Goal: Use online tool/utility: Utilize a website feature to perform a specific function

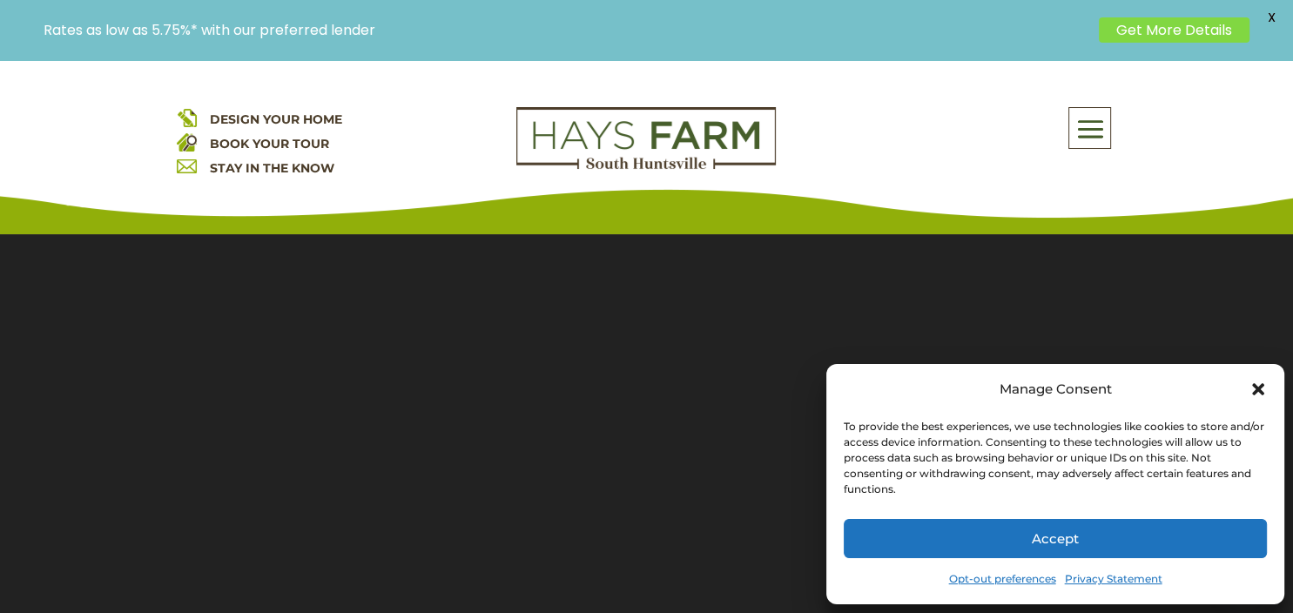
click at [1040, 540] on button "Accept" at bounding box center [1055, 538] width 423 height 39
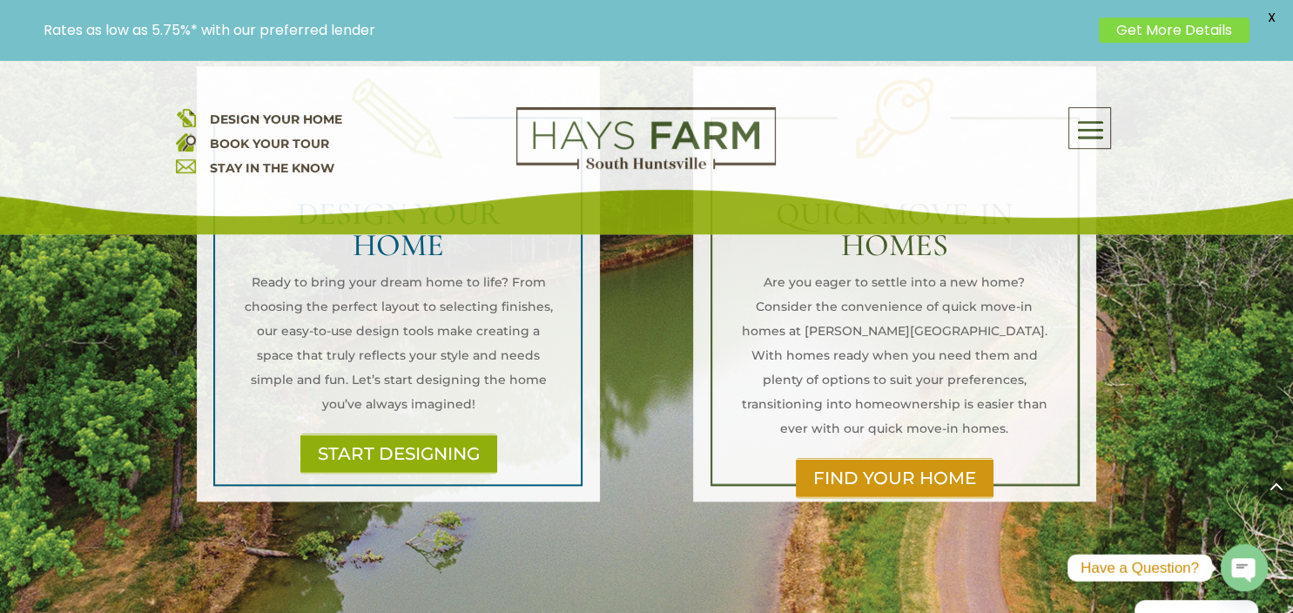
scroll to position [1881, 0]
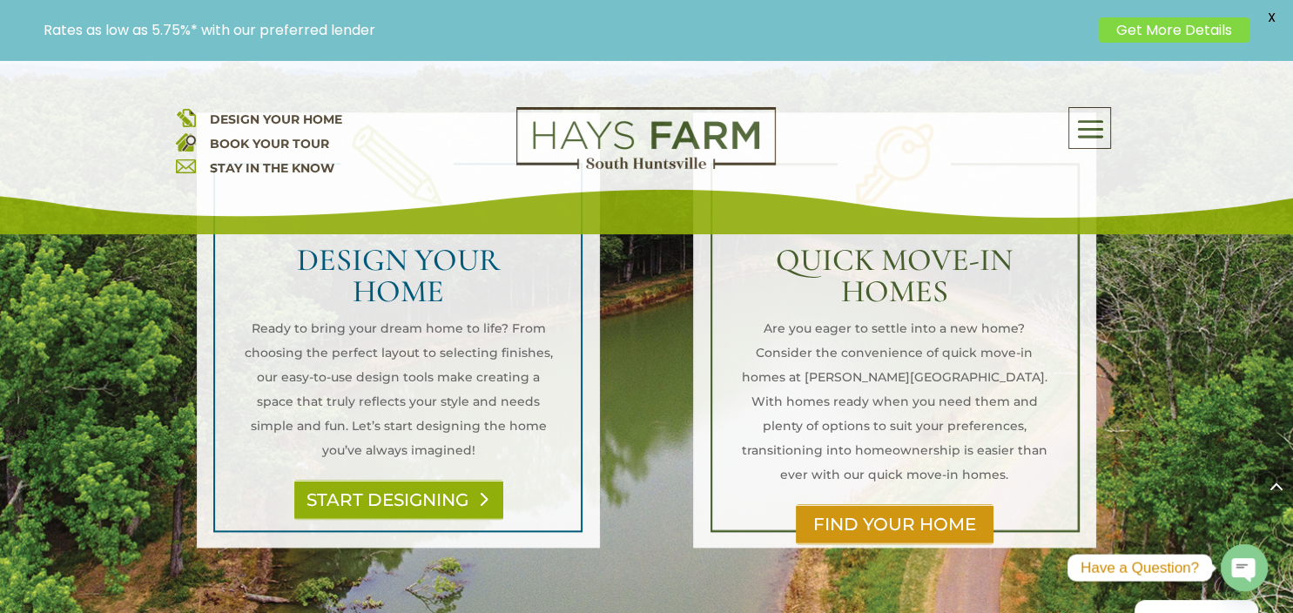
click at [428, 480] on link "START DESIGNING" at bounding box center [398, 500] width 209 height 40
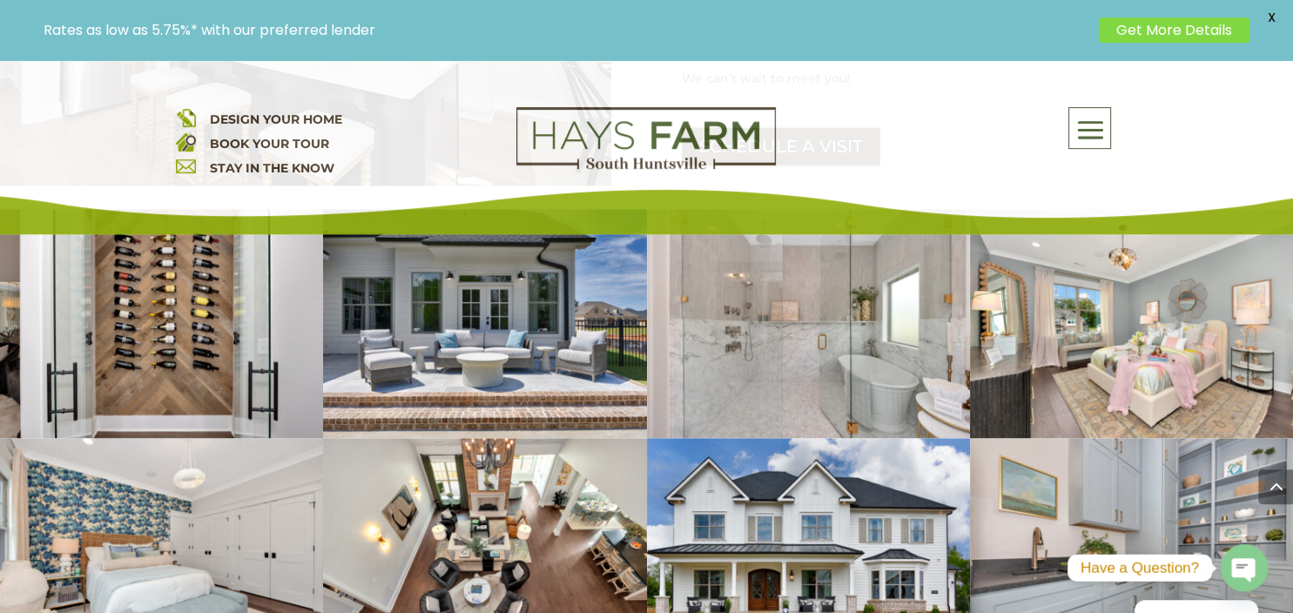
scroll to position [3104, 0]
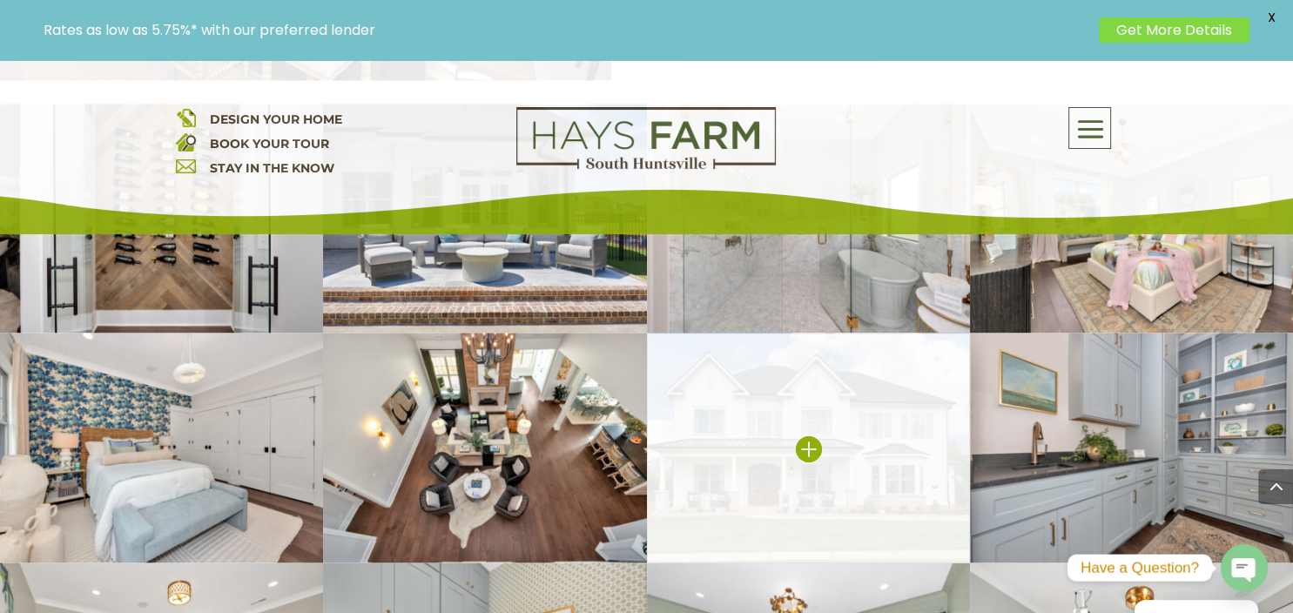
click at [803, 367] on img at bounding box center [808, 448] width 323 height 230
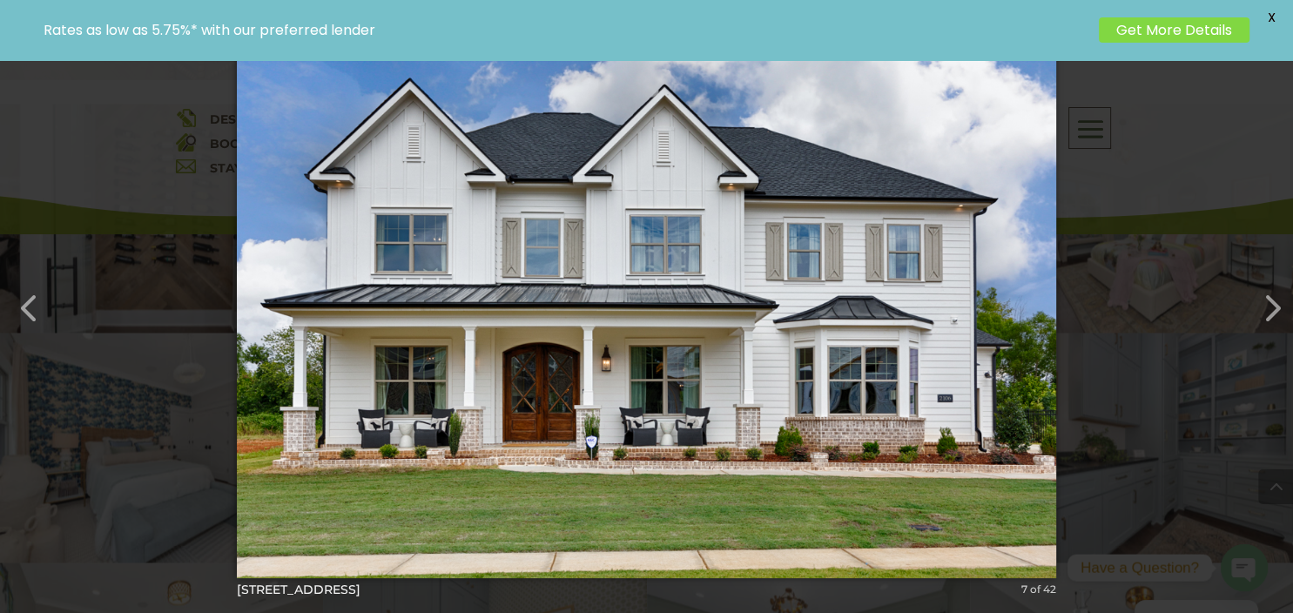
click at [1177, 104] on div "× [STREET_ADDRESS]-35 7 of 42 Loading..." at bounding box center [646, 306] width 1293 height 613
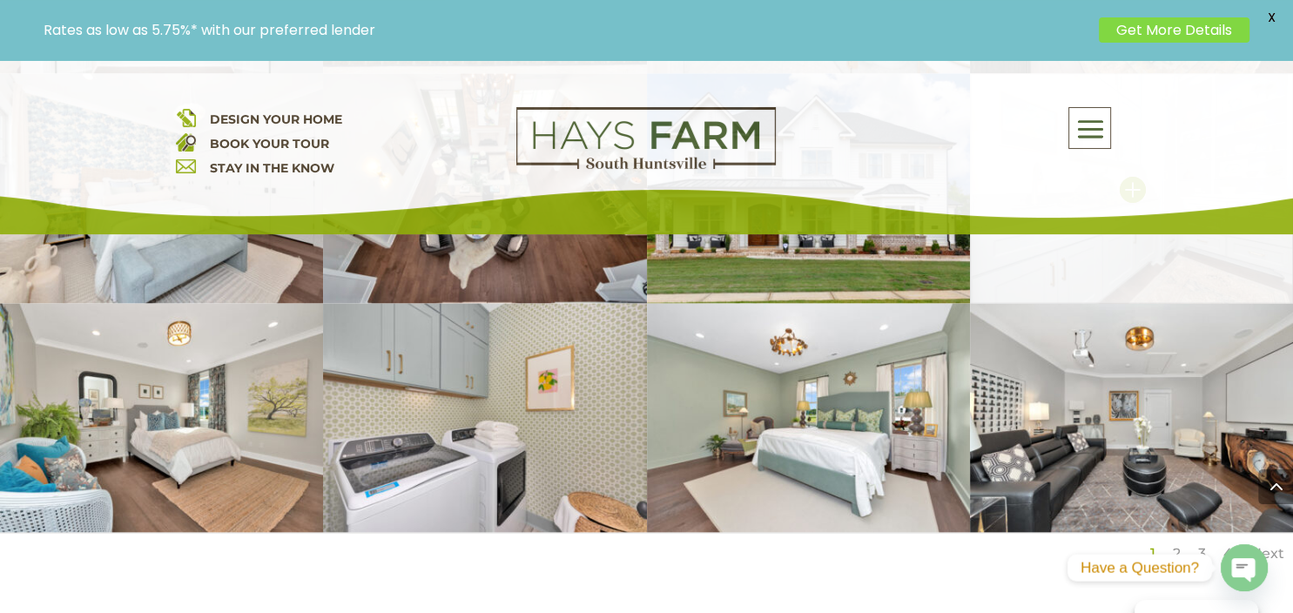
scroll to position [3480, 0]
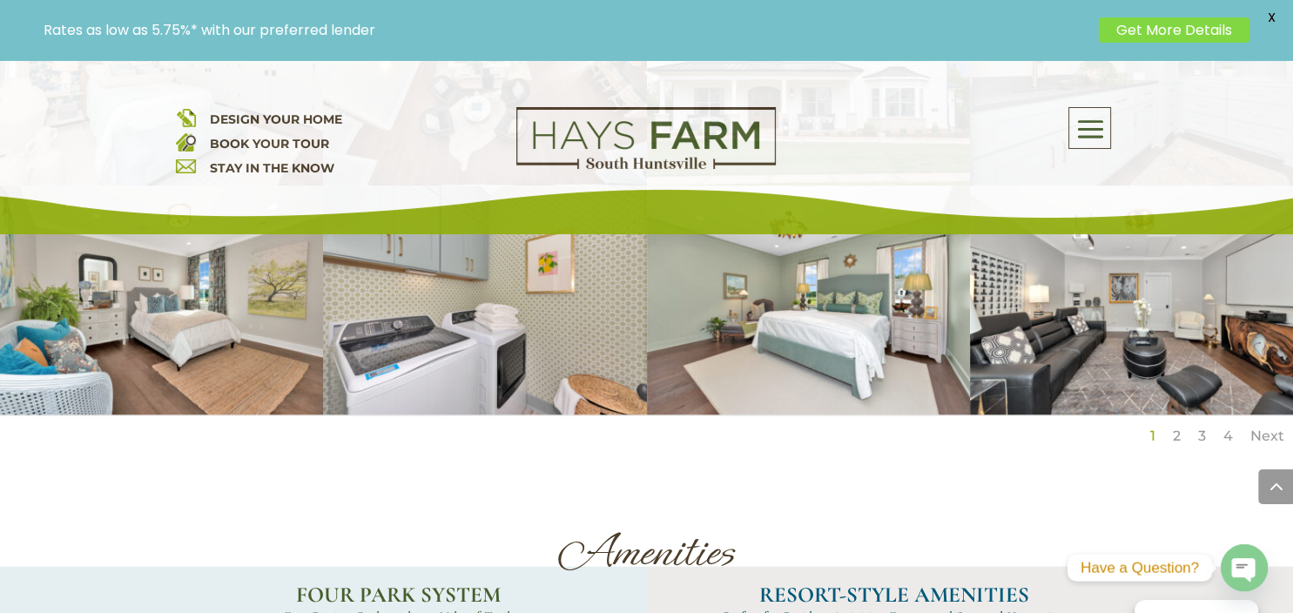
click at [1257, 428] on link "Next" at bounding box center [1268, 436] width 34 height 17
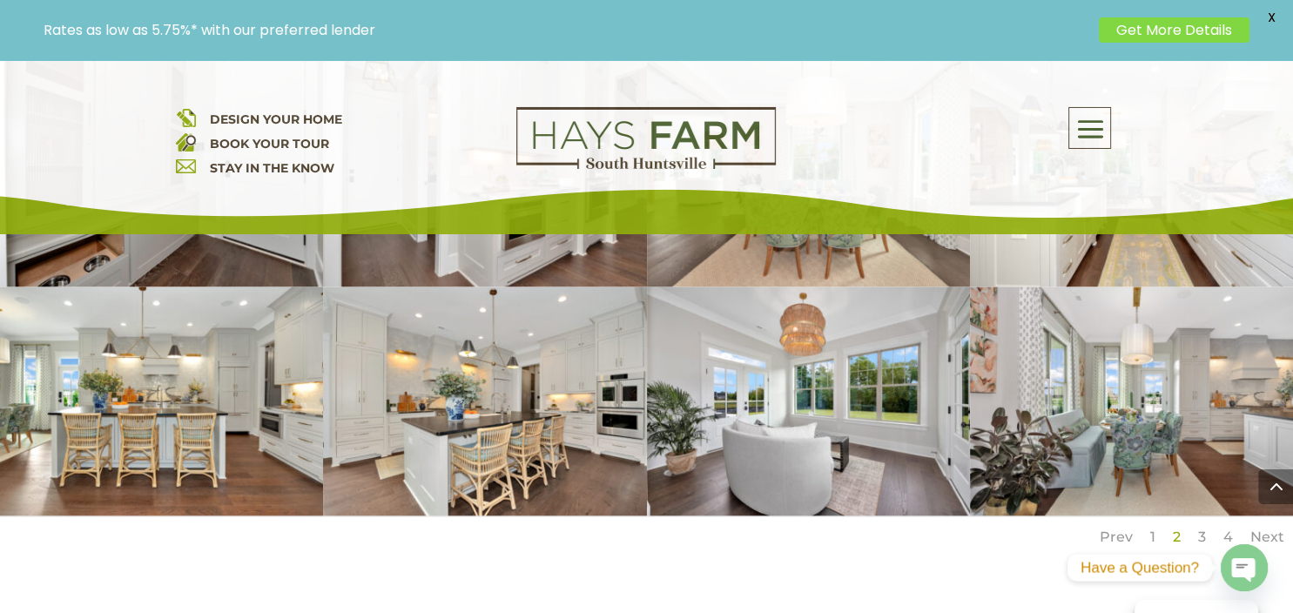
scroll to position [3386, 0]
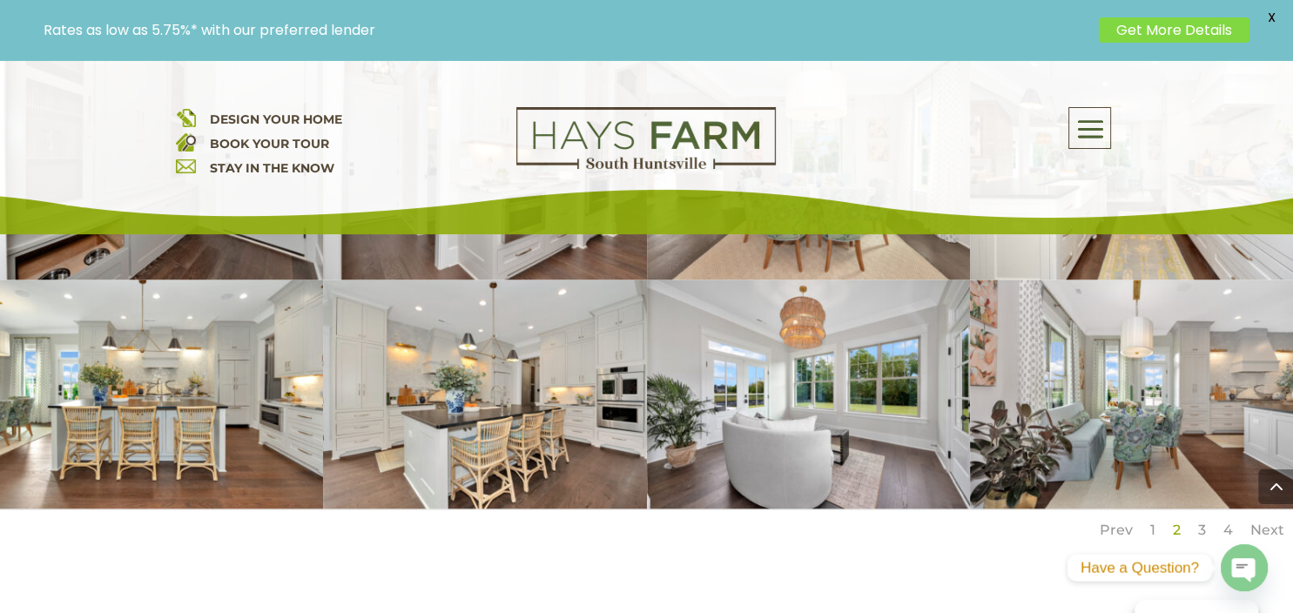
click at [1264, 522] on link "Next" at bounding box center [1268, 530] width 34 height 17
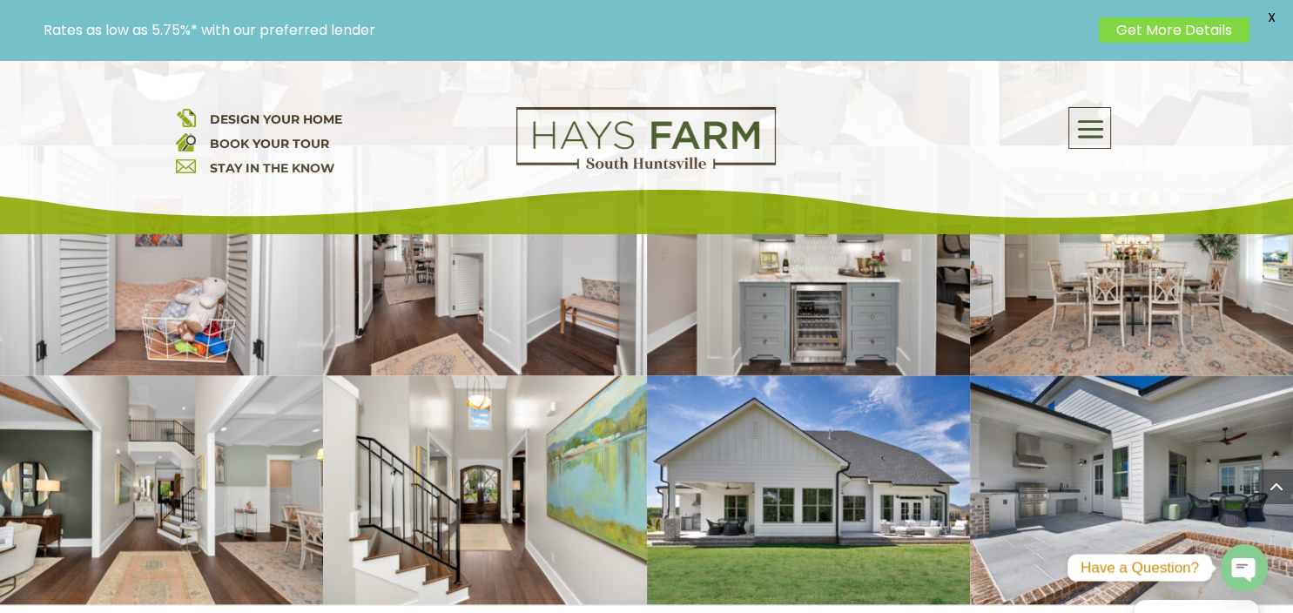
scroll to position [3292, 0]
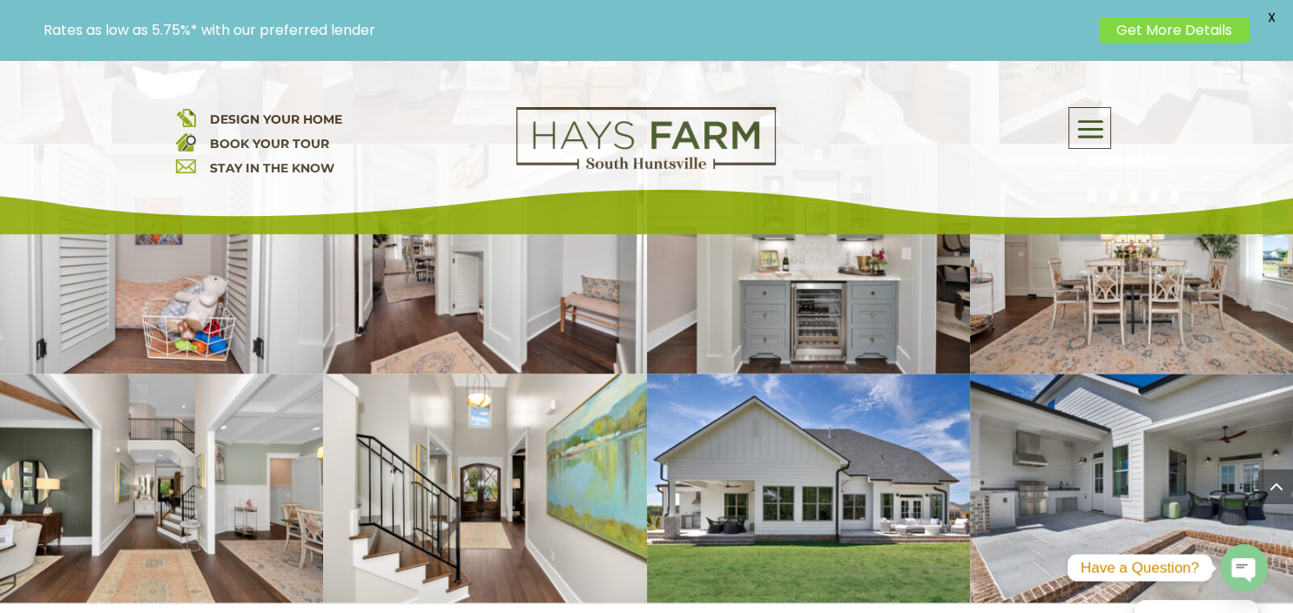
click at [1275, 612] on link "Next" at bounding box center [1268, 624] width 34 height 17
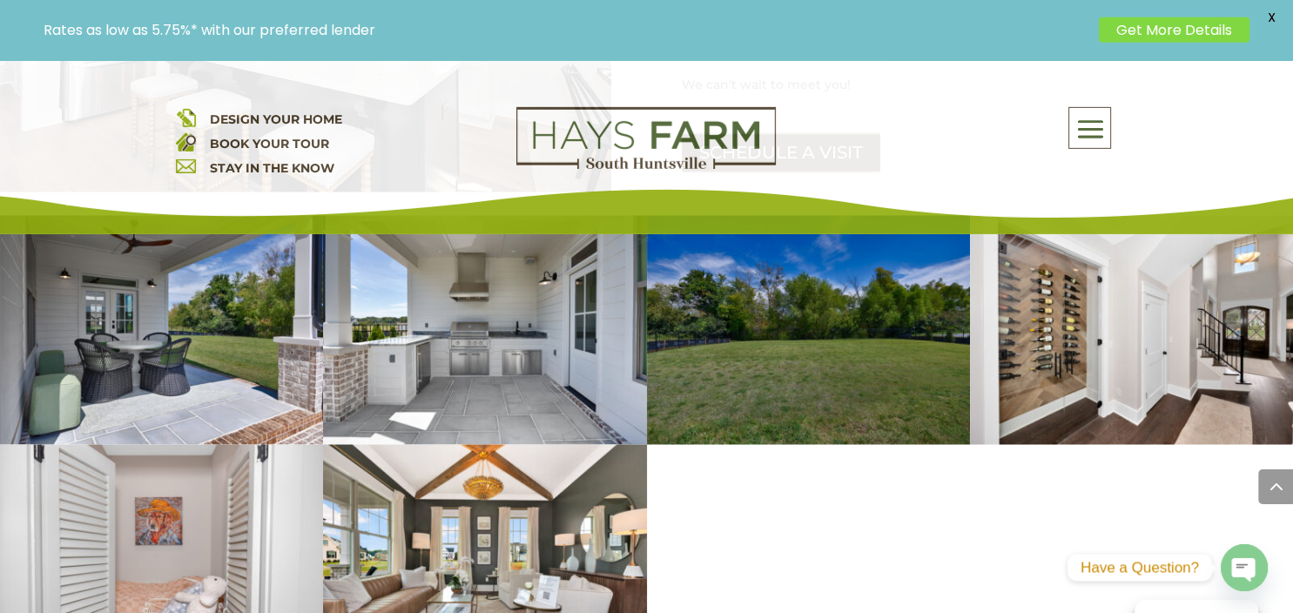
scroll to position [3104, 0]
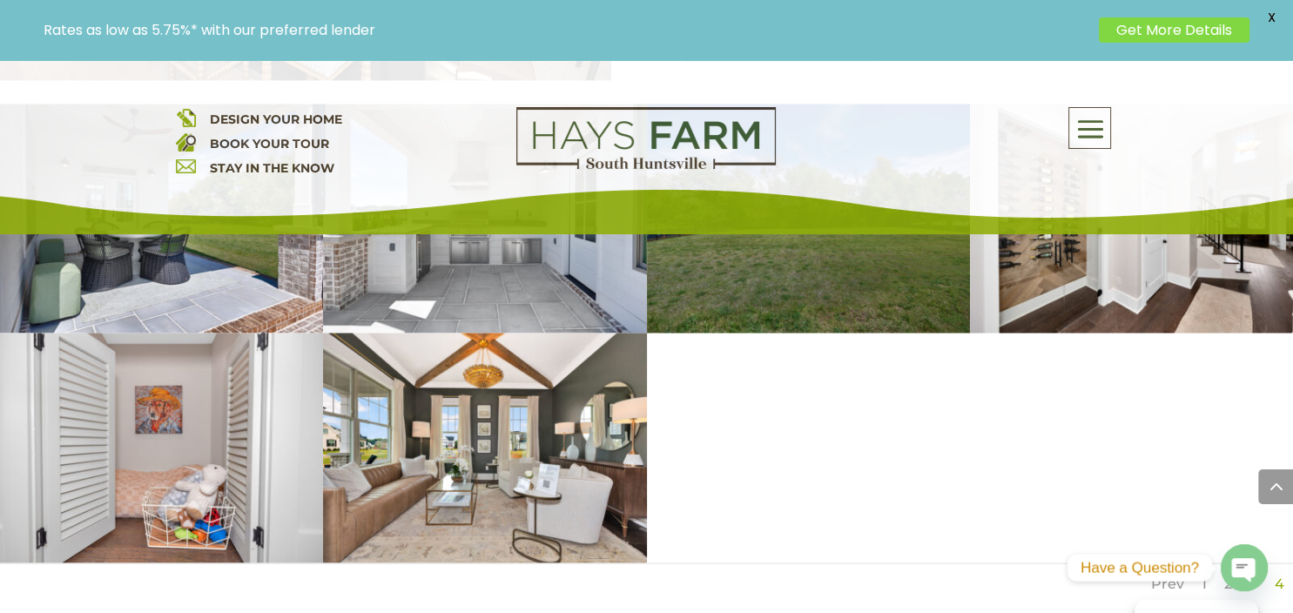
click at [1206, 575] on link "1" at bounding box center [1204, 583] width 5 height 17
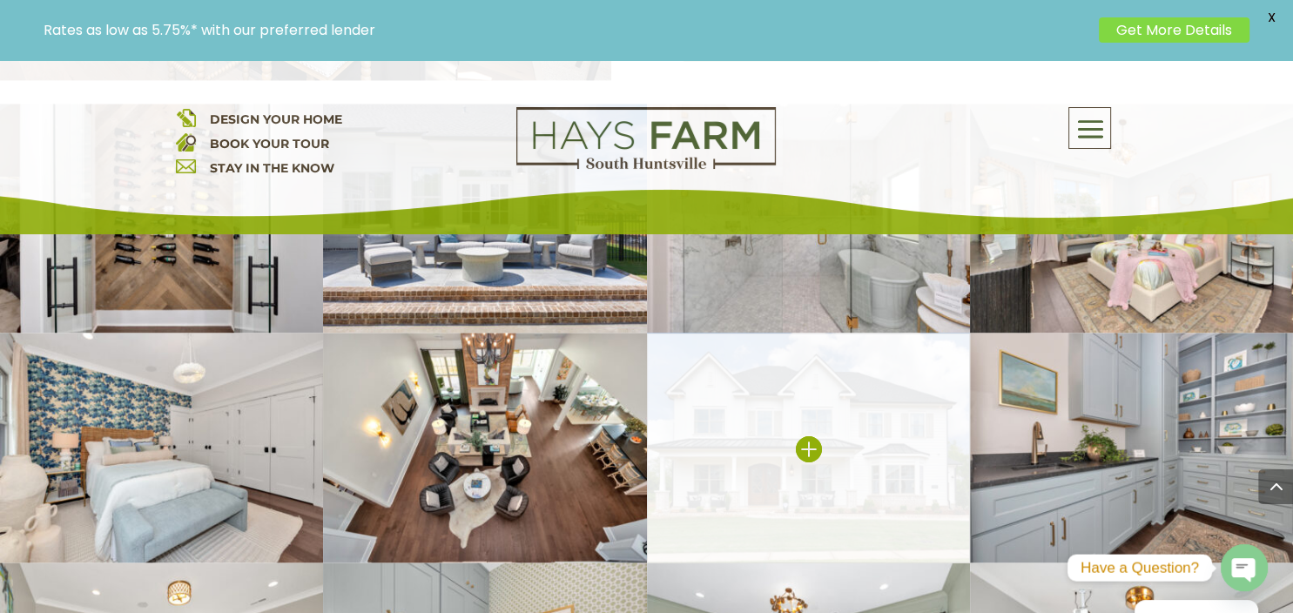
click at [839, 395] on img at bounding box center [808, 448] width 323 height 230
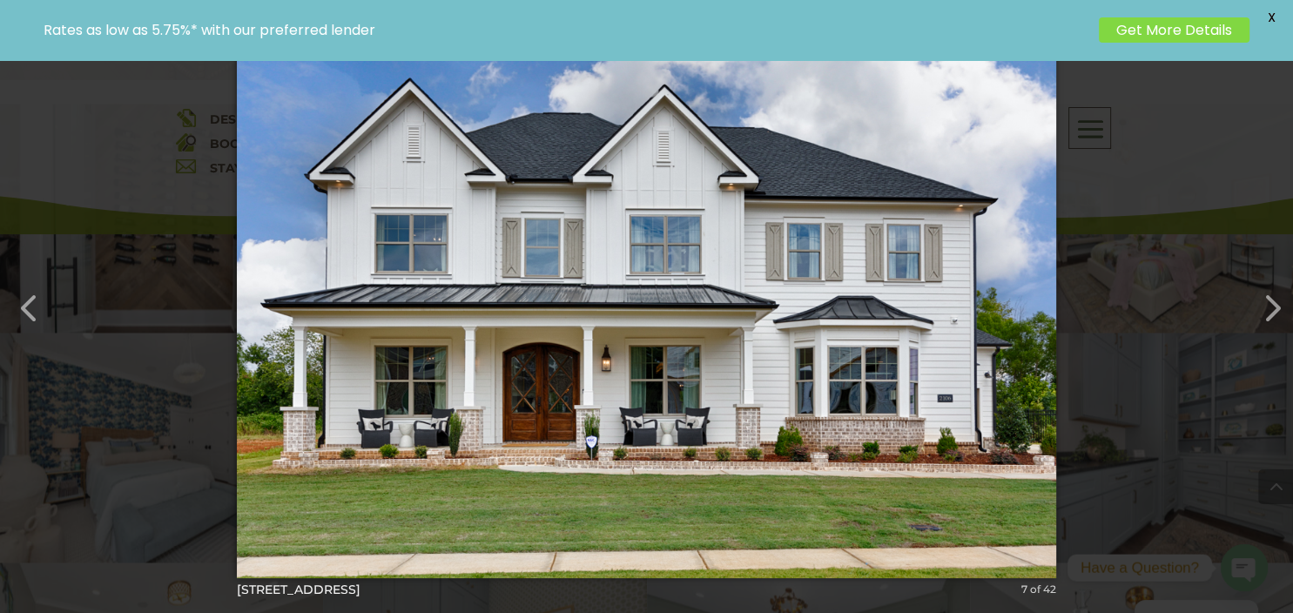
scroll to position [3078, 0]
